Goal: Find specific page/section: Find specific page/section

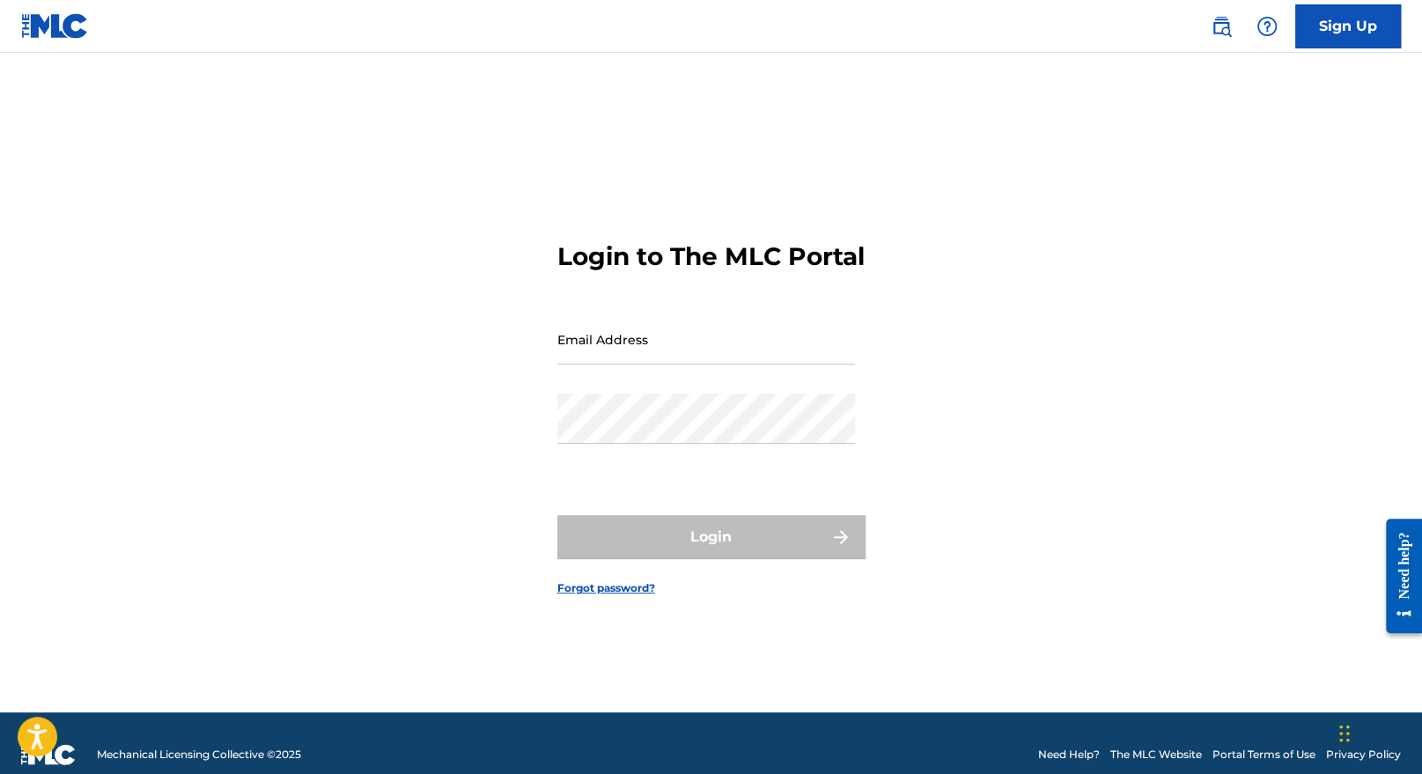
click at [697, 350] on input "Email Address" at bounding box center [706, 339] width 298 height 50
type input "[EMAIL_ADDRESS][DOMAIN_NAME]"
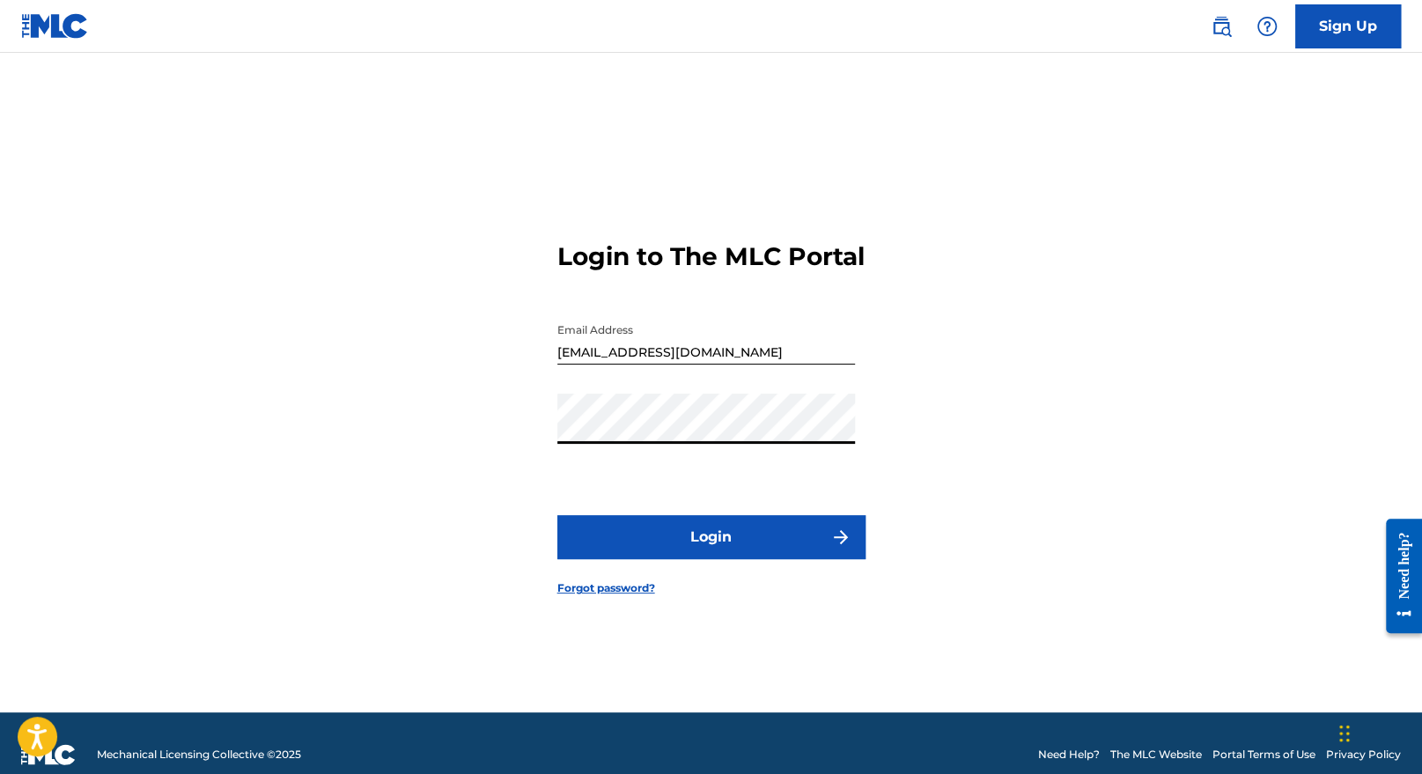
click at [709, 549] on button "Login" at bounding box center [711, 537] width 308 height 44
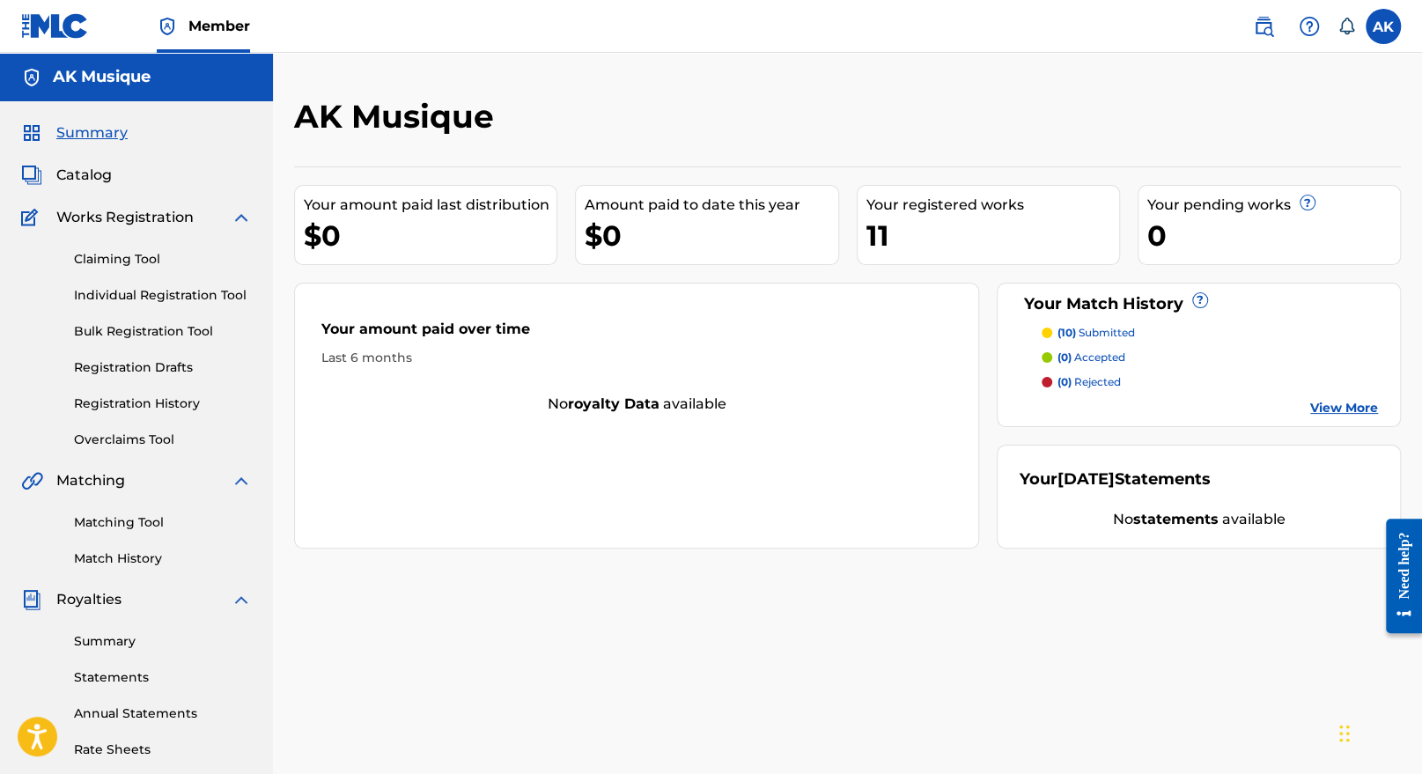
scroll to position [32, 0]
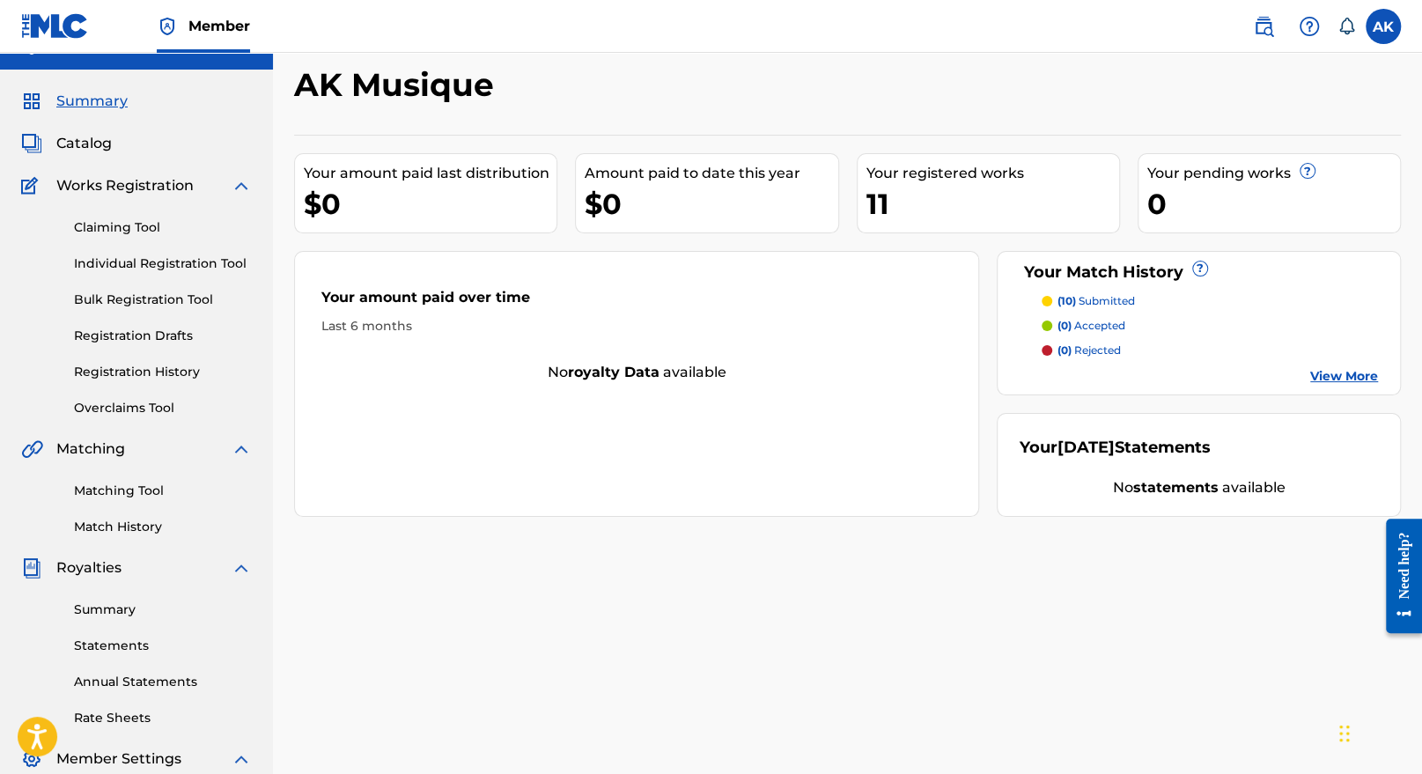
click at [154, 491] on link "Matching Tool" at bounding box center [163, 491] width 178 height 18
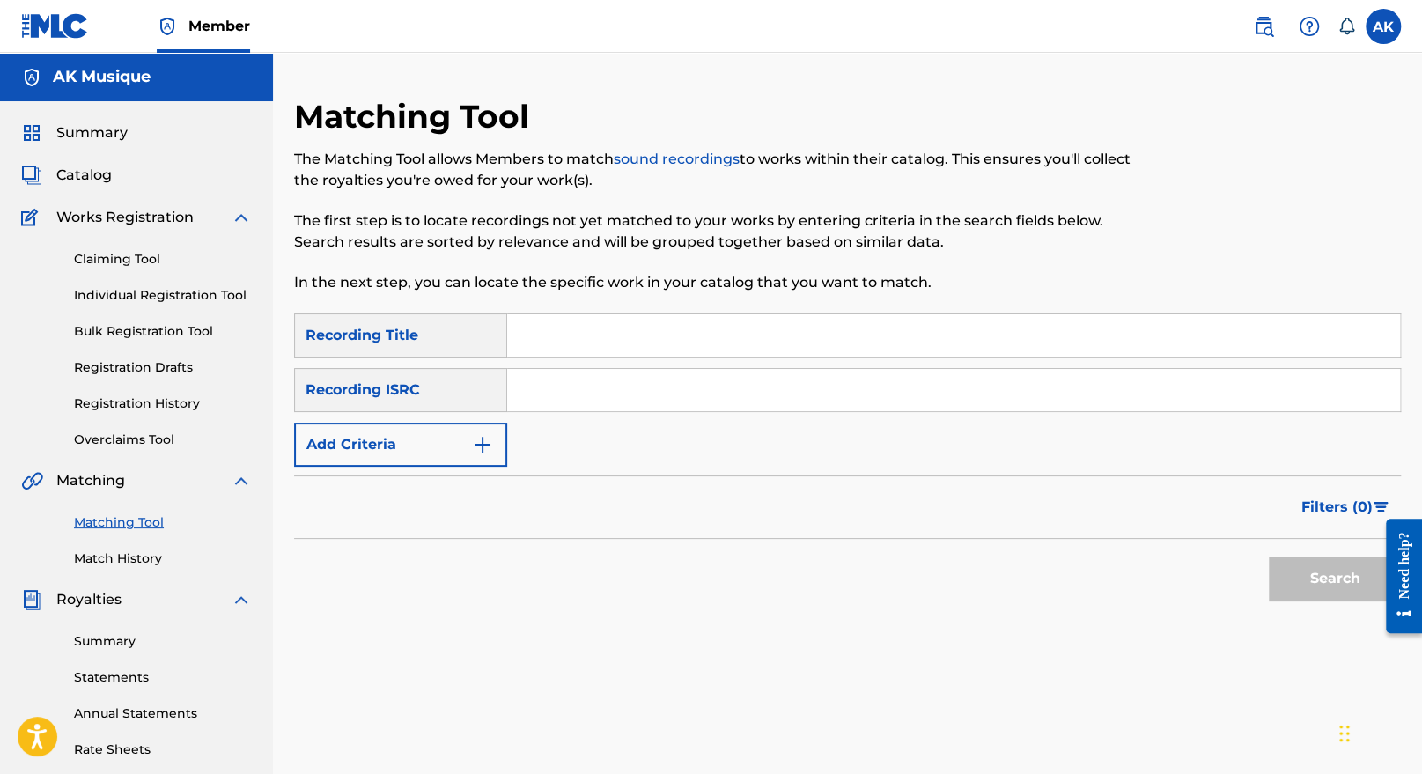
click at [126, 550] on link "Match History" at bounding box center [163, 558] width 178 height 18
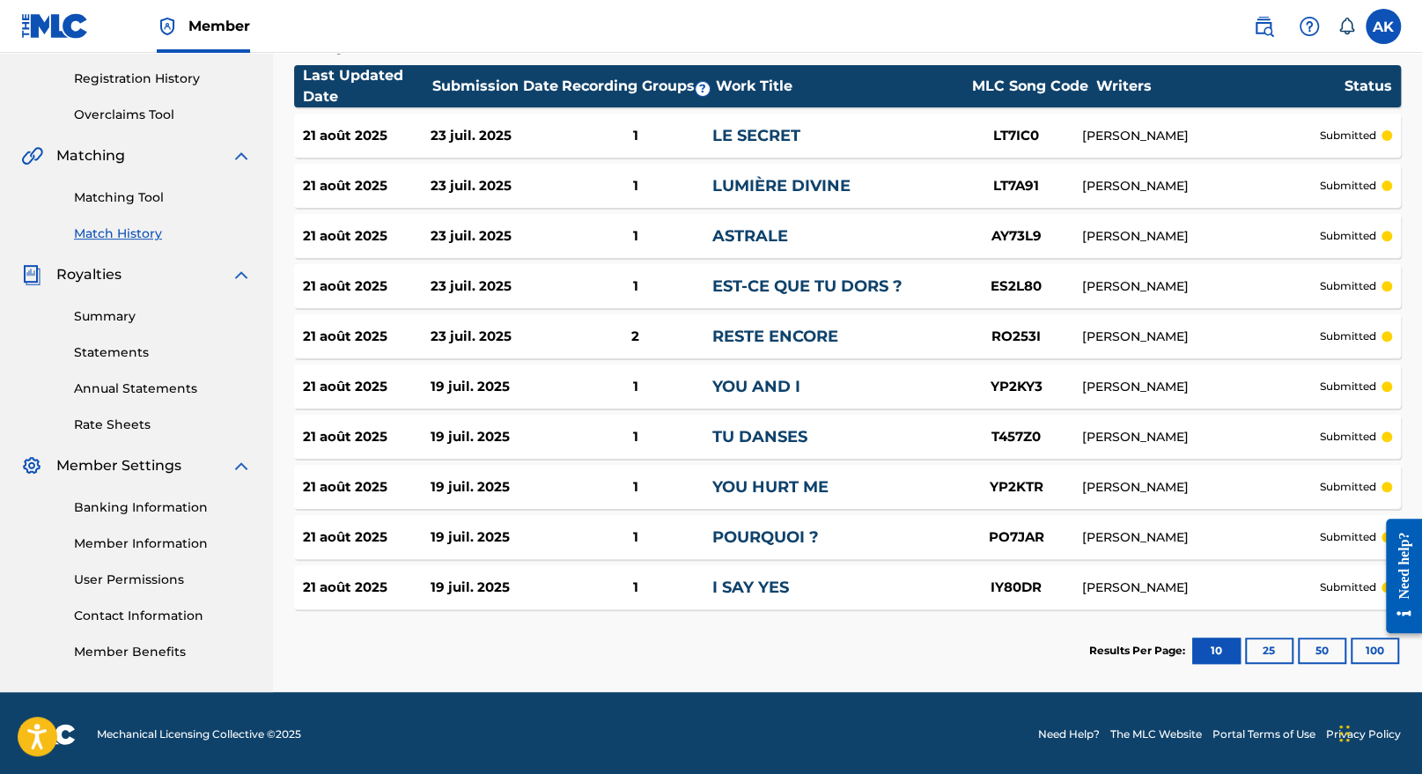
scroll to position [327, 0]
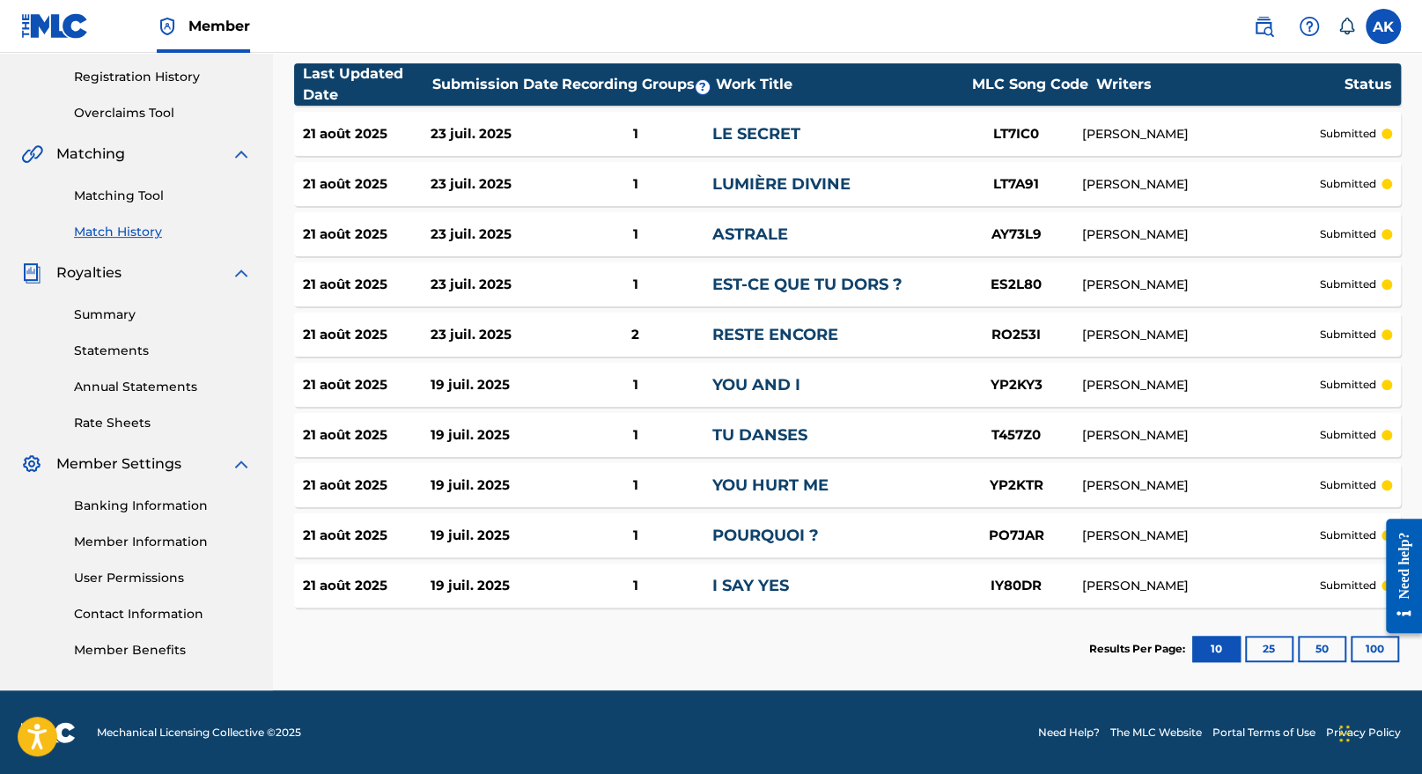
click at [1258, 650] on button "25" at bounding box center [1269, 649] width 48 height 26
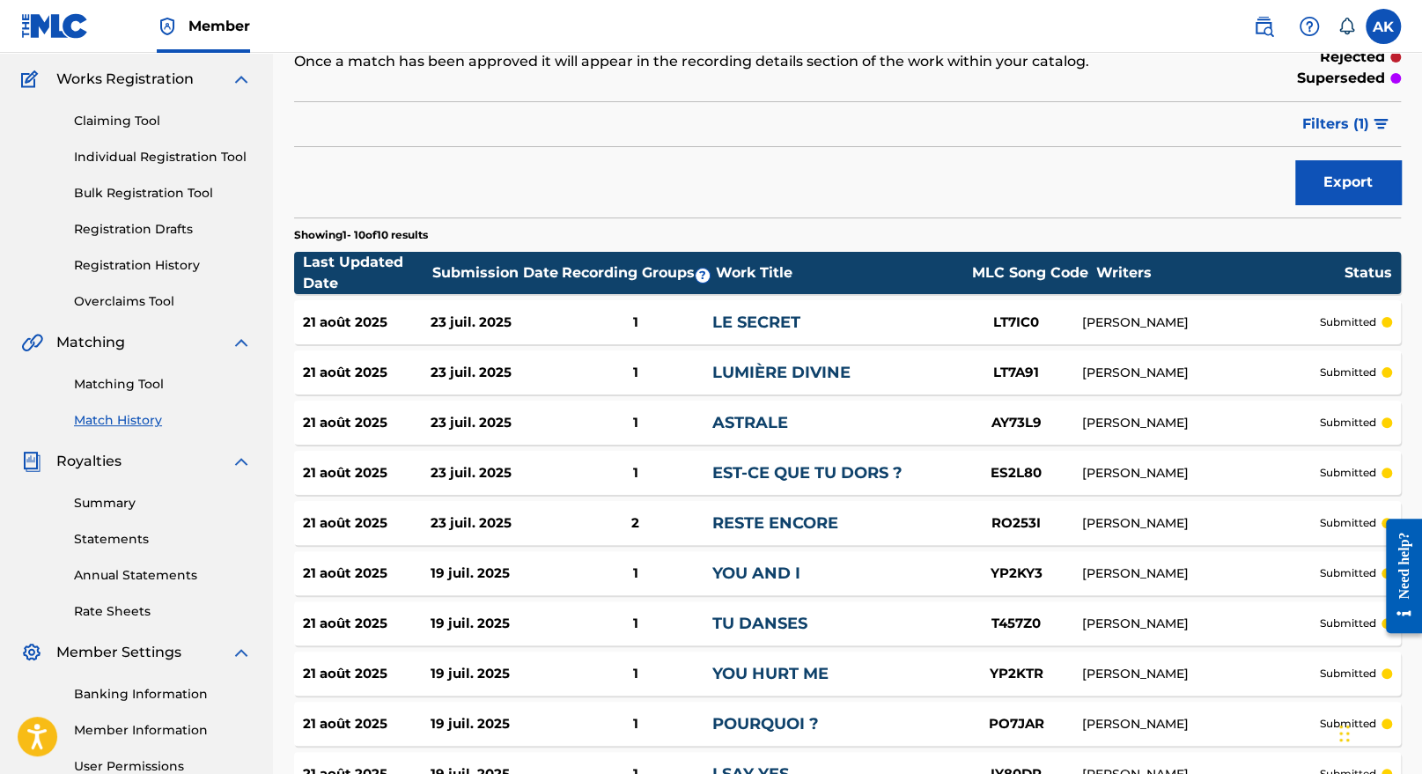
scroll to position [0, 0]
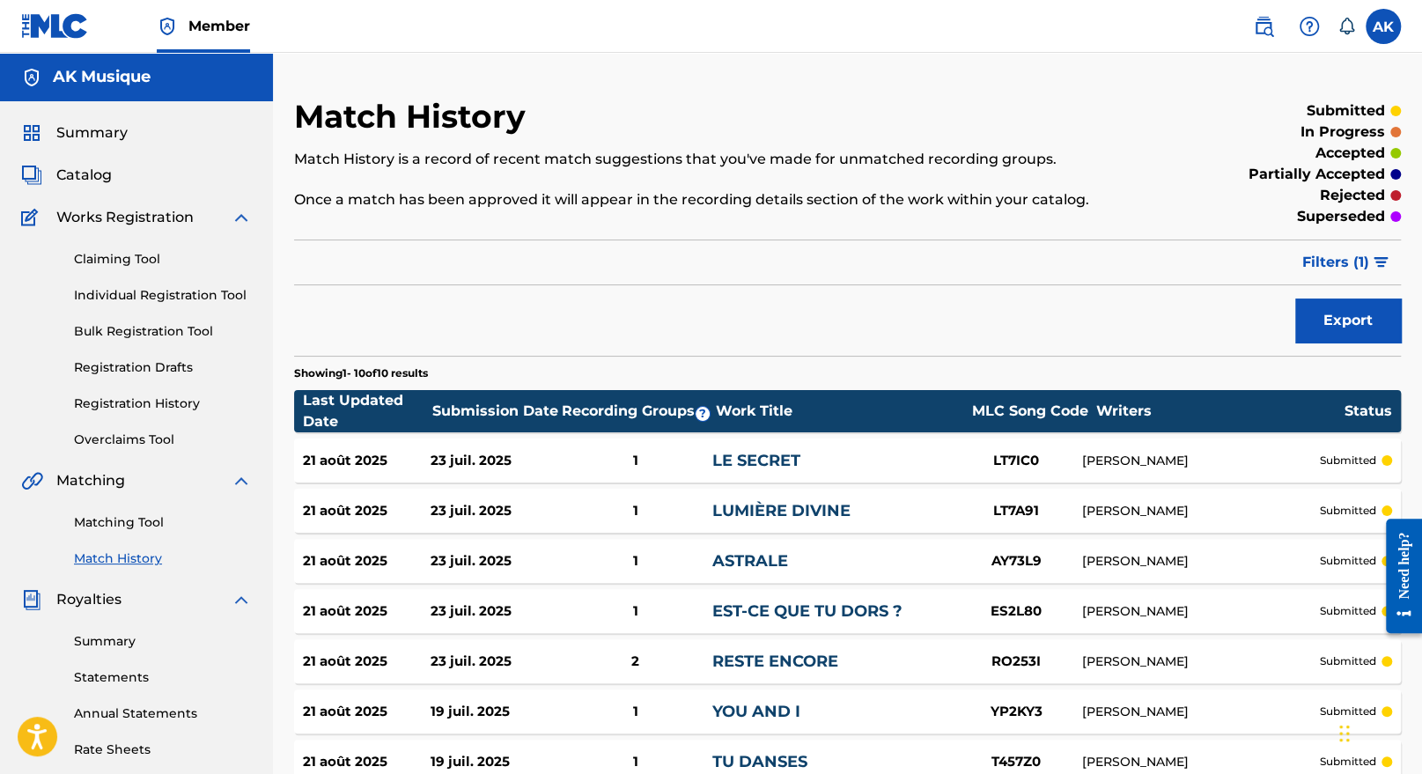
click at [108, 521] on link "Matching Tool" at bounding box center [163, 522] width 178 height 18
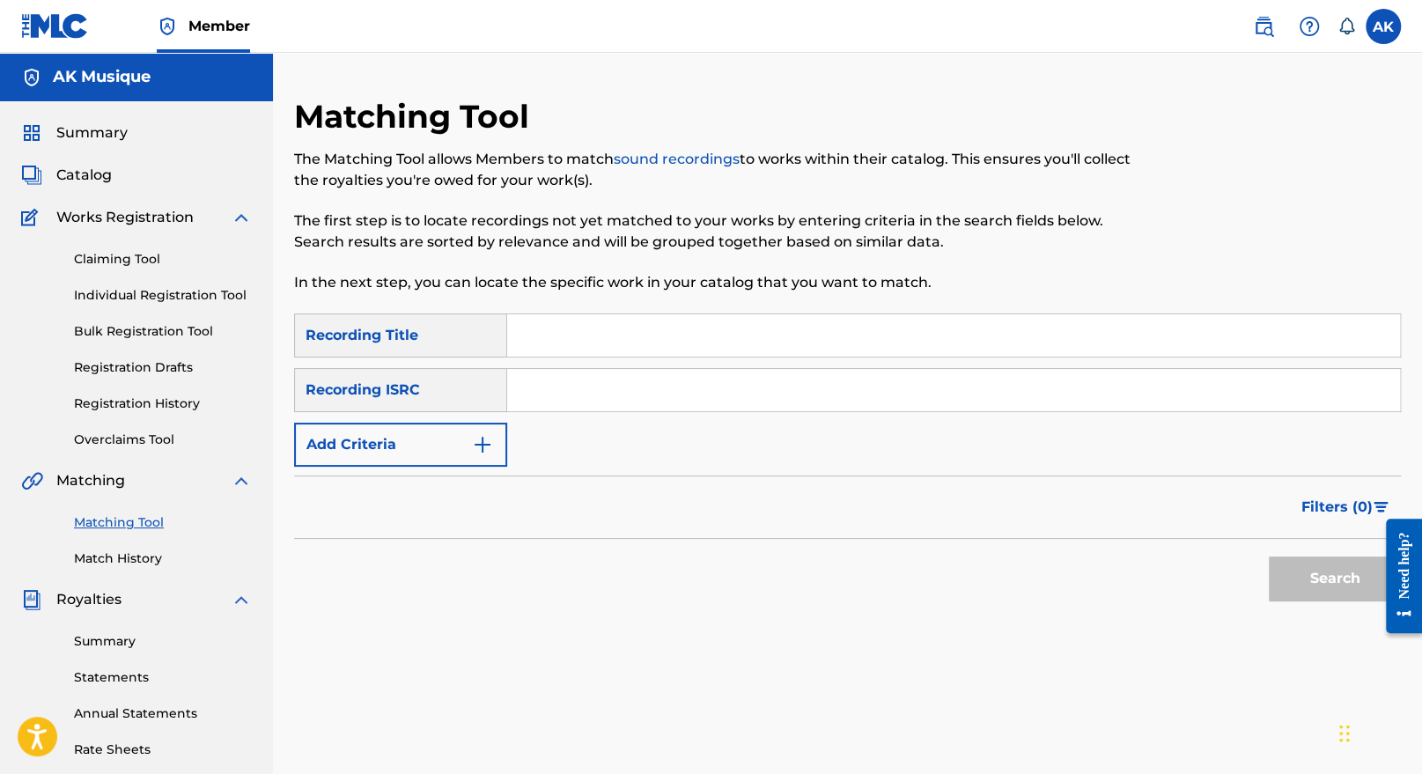
click at [111, 139] on span "Summary" at bounding box center [91, 132] width 71 height 21
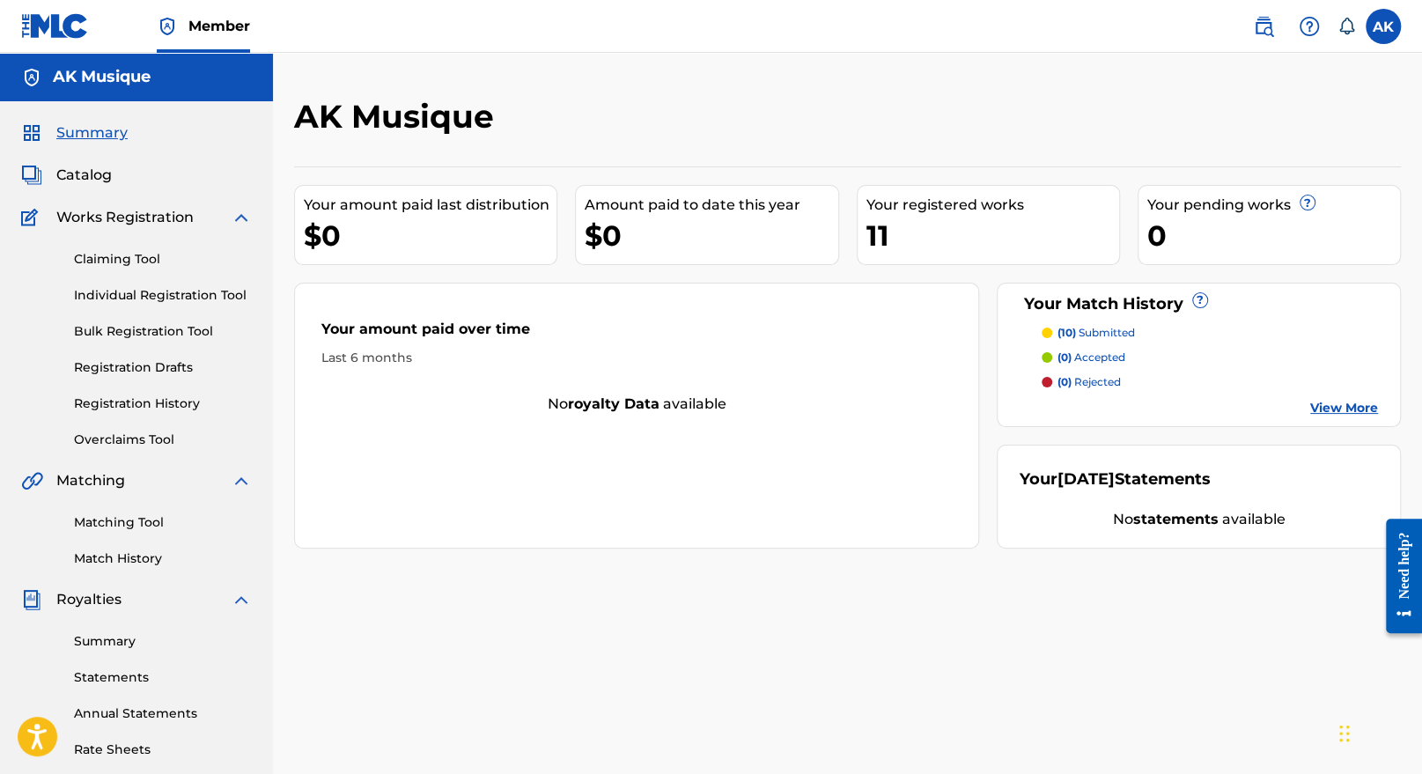
click at [880, 239] on div "11" at bounding box center [992, 236] width 253 height 40
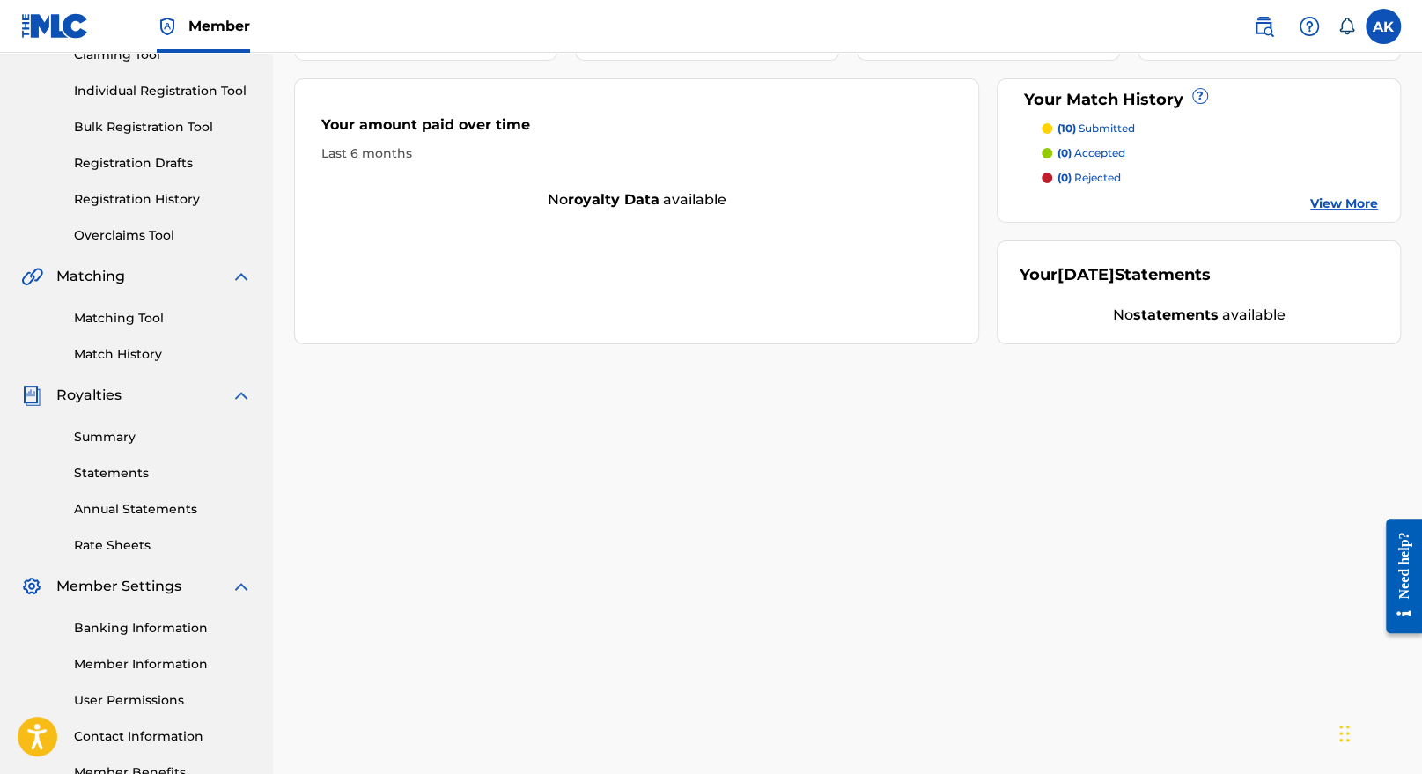
scroll to position [150, 0]
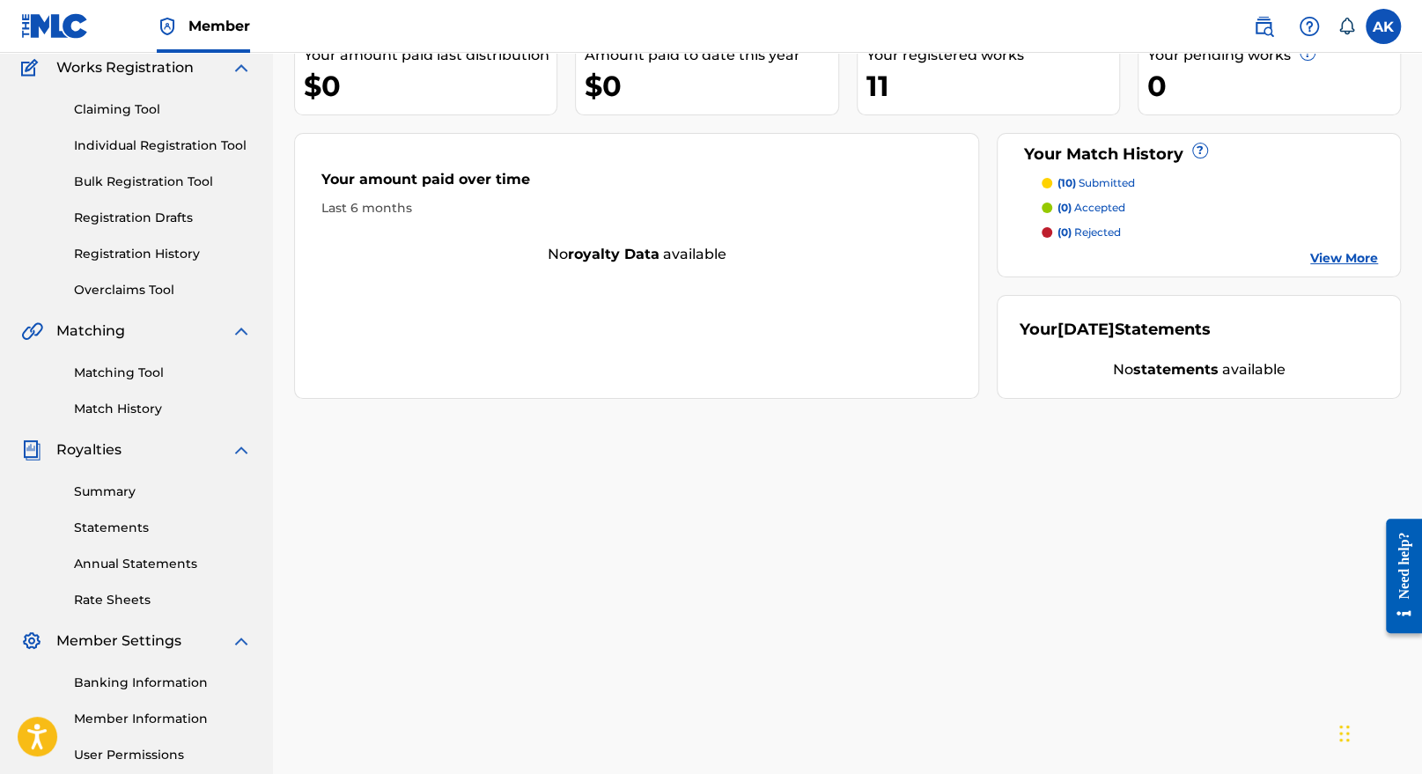
click at [146, 367] on link "Matching Tool" at bounding box center [163, 373] width 178 height 18
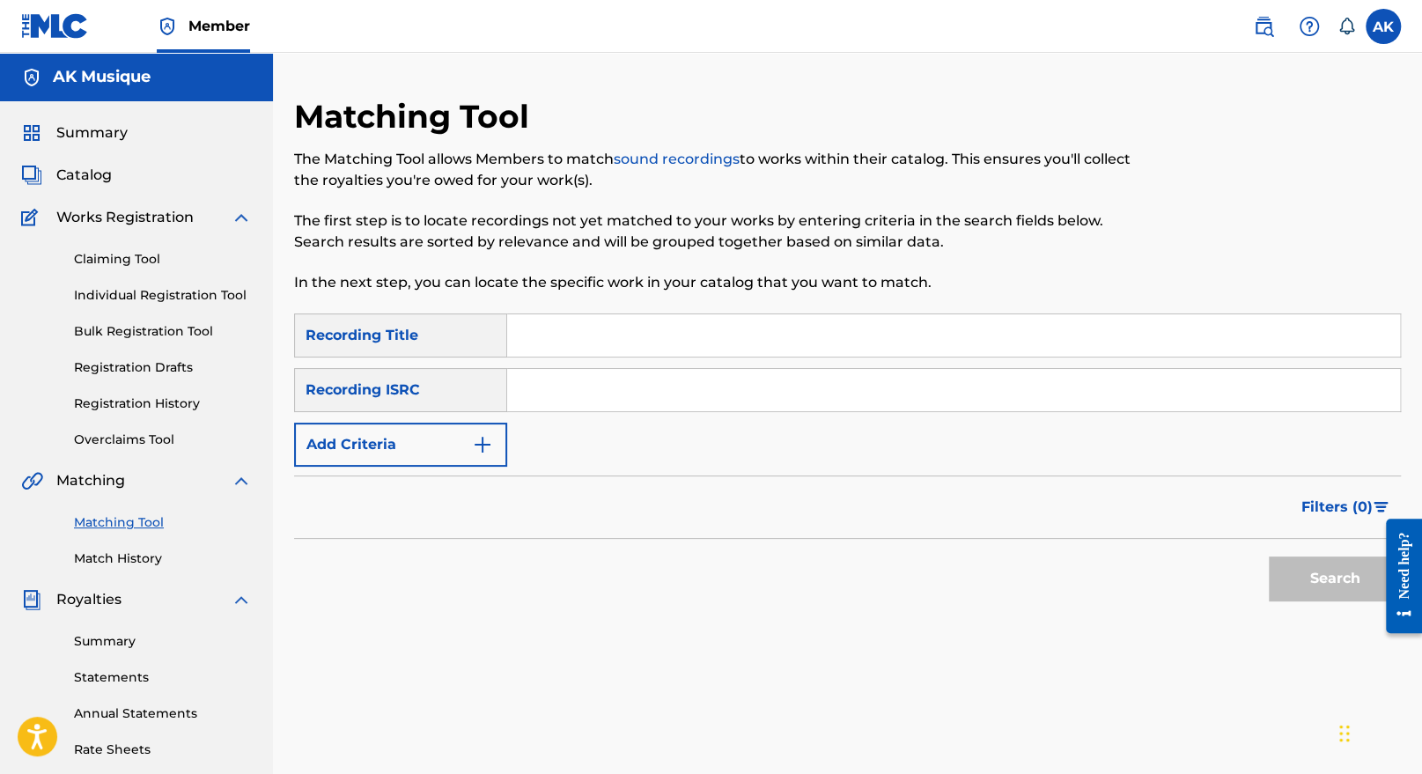
click at [99, 181] on span "Catalog" at bounding box center [83, 175] width 55 height 21
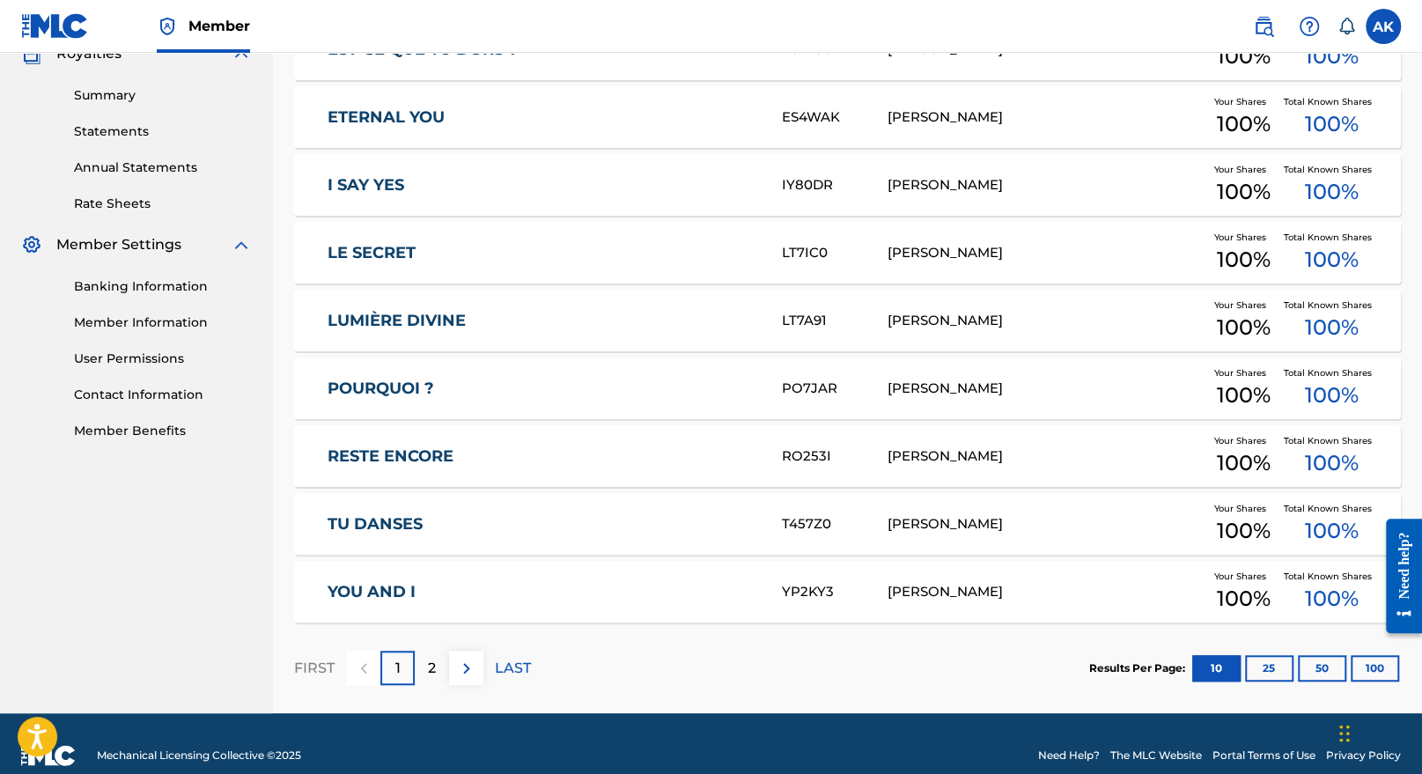
scroll to position [569, 0]
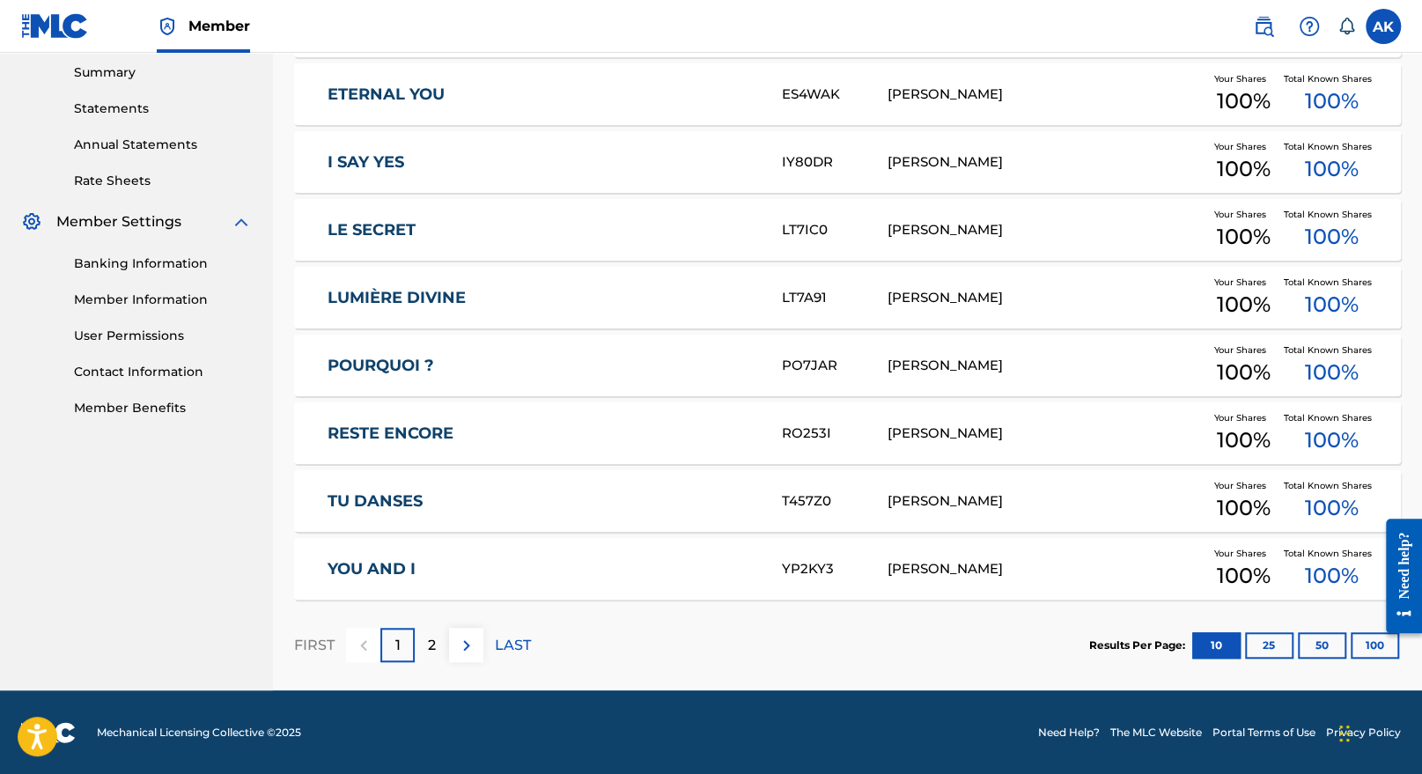
click at [1264, 643] on button "25" at bounding box center [1269, 645] width 48 height 26
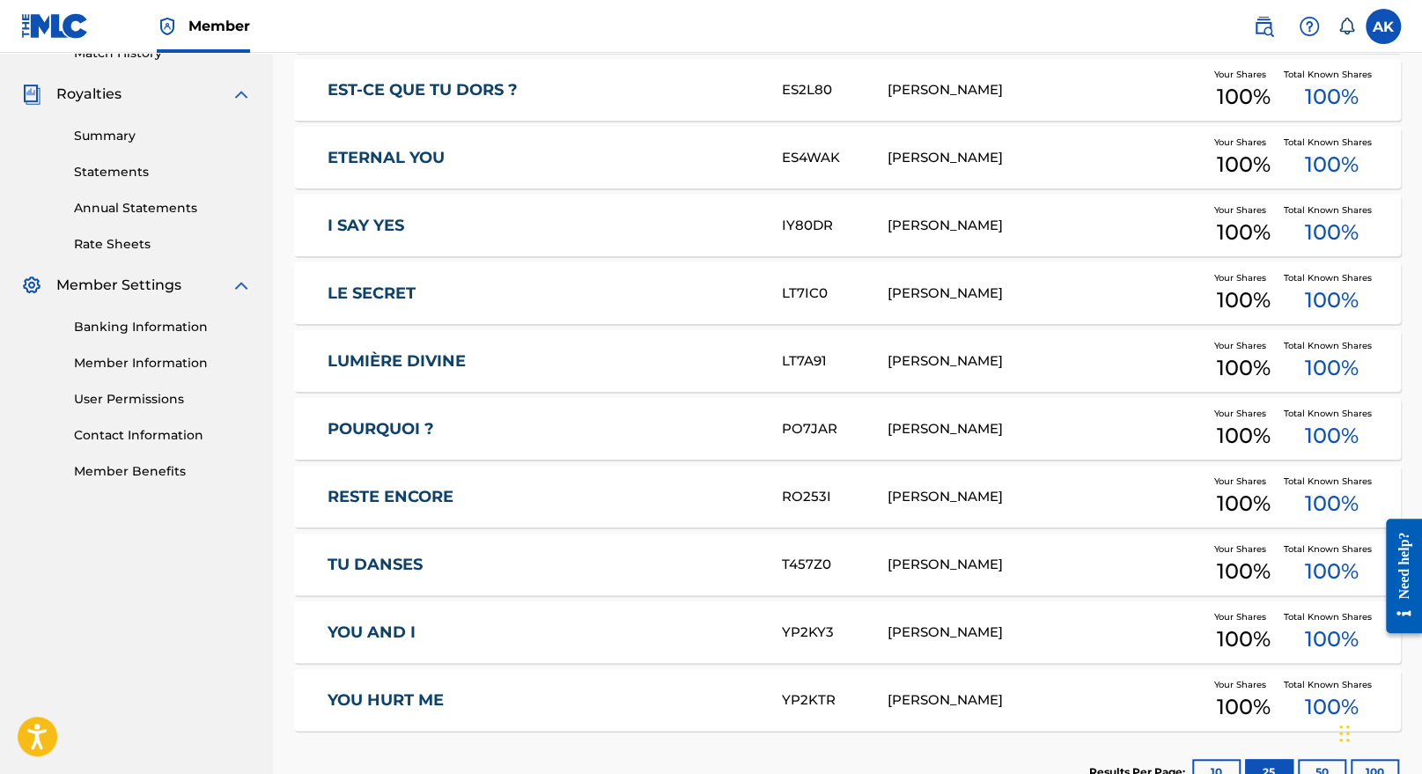
scroll to position [583, 0]
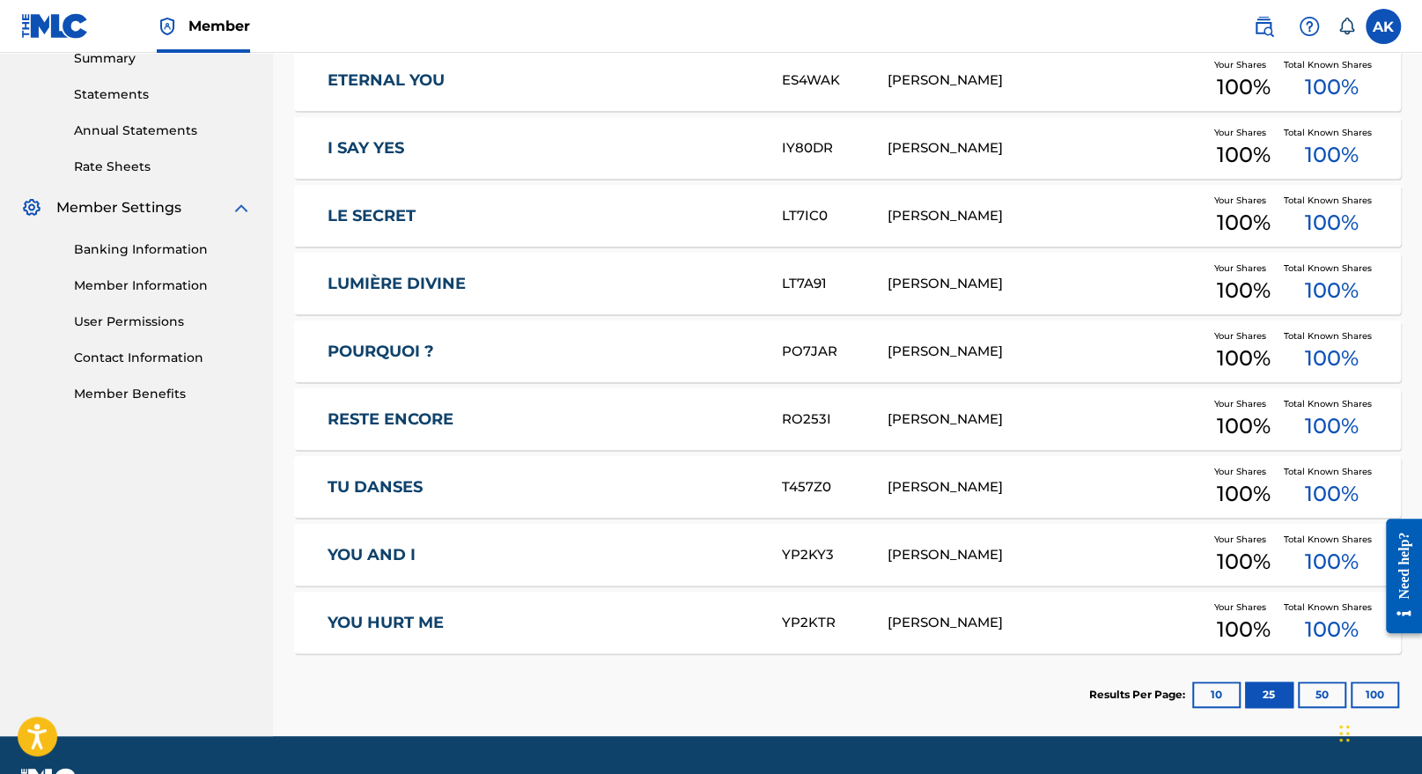
click at [1327, 700] on button "50" at bounding box center [1322, 695] width 48 height 26
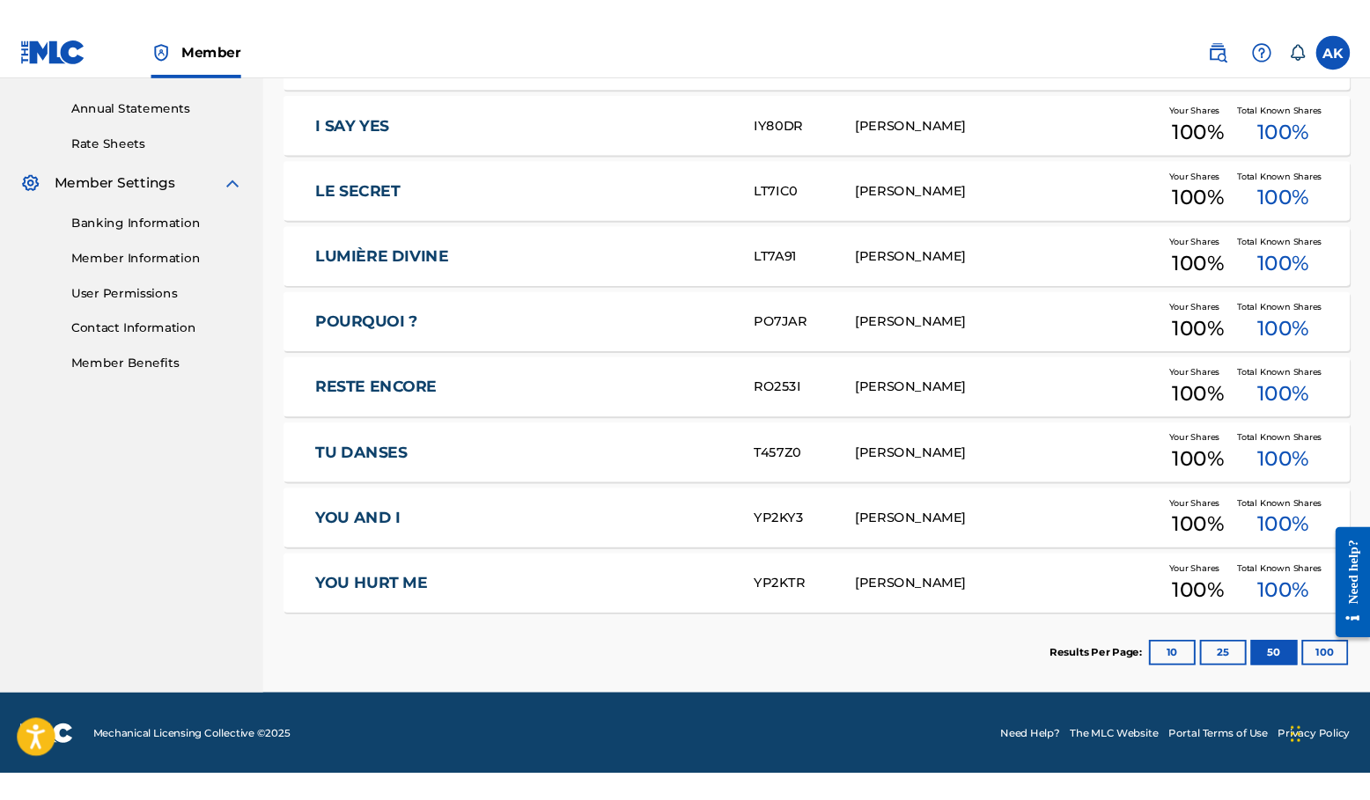
scroll to position [0, 0]
